Goal: Check status

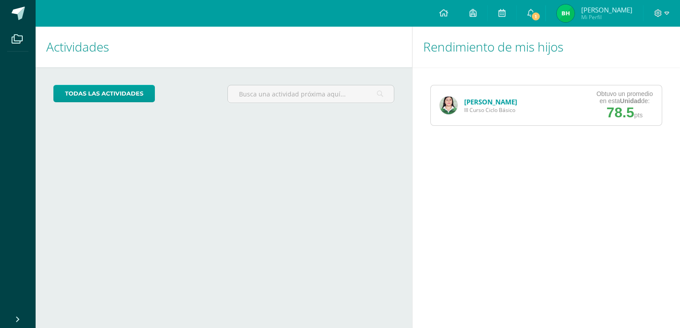
click at [448, 102] on img at bounding box center [449, 106] width 18 height 18
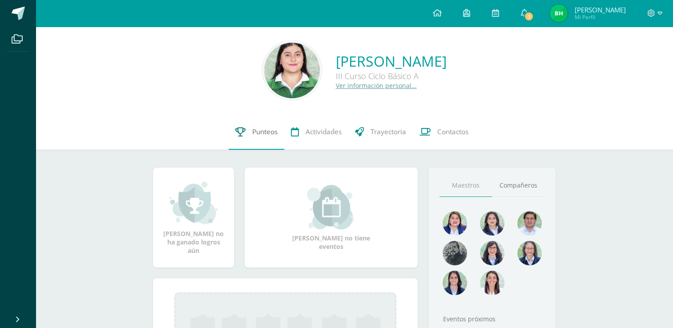
click at [261, 127] on span "Punteos" at bounding box center [264, 131] width 25 height 9
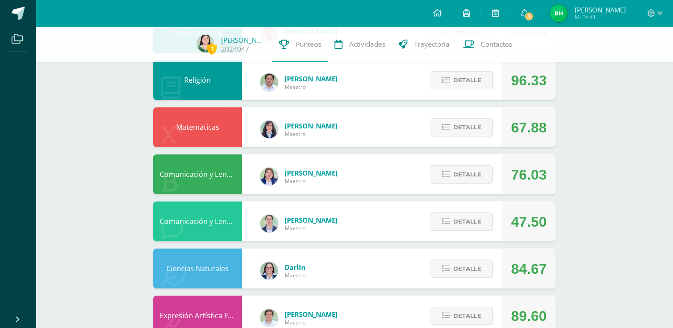
scroll to position [318, 0]
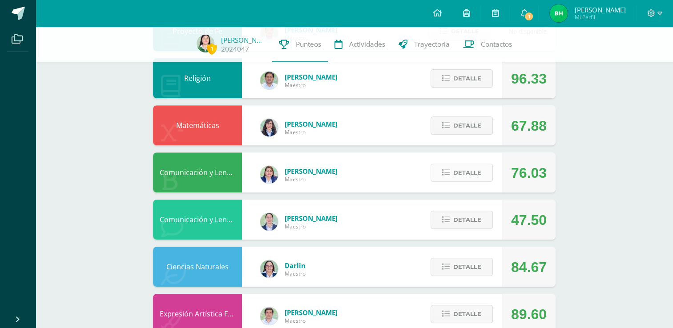
click at [475, 181] on span "Detalle" at bounding box center [467, 173] width 28 height 16
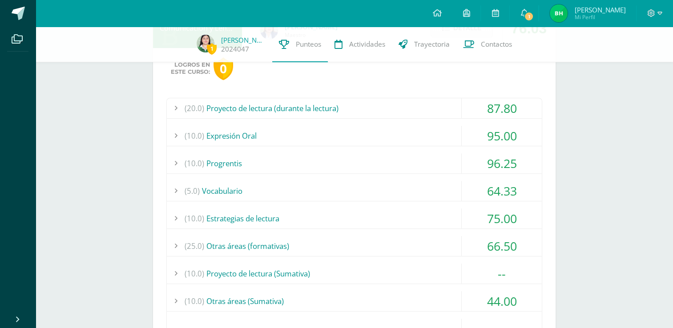
scroll to position [463, 0]
click at [326, 294] on div "(10.0) Otras áreas ([GEOGRAPHIC_DATA])" at bounding box center [354, 301] width 375 height 20
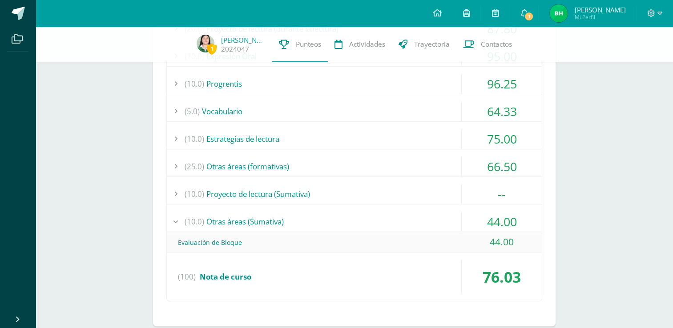
scroll to position [0, 0]
